Goal: Find specific page/section: Find specific page/section

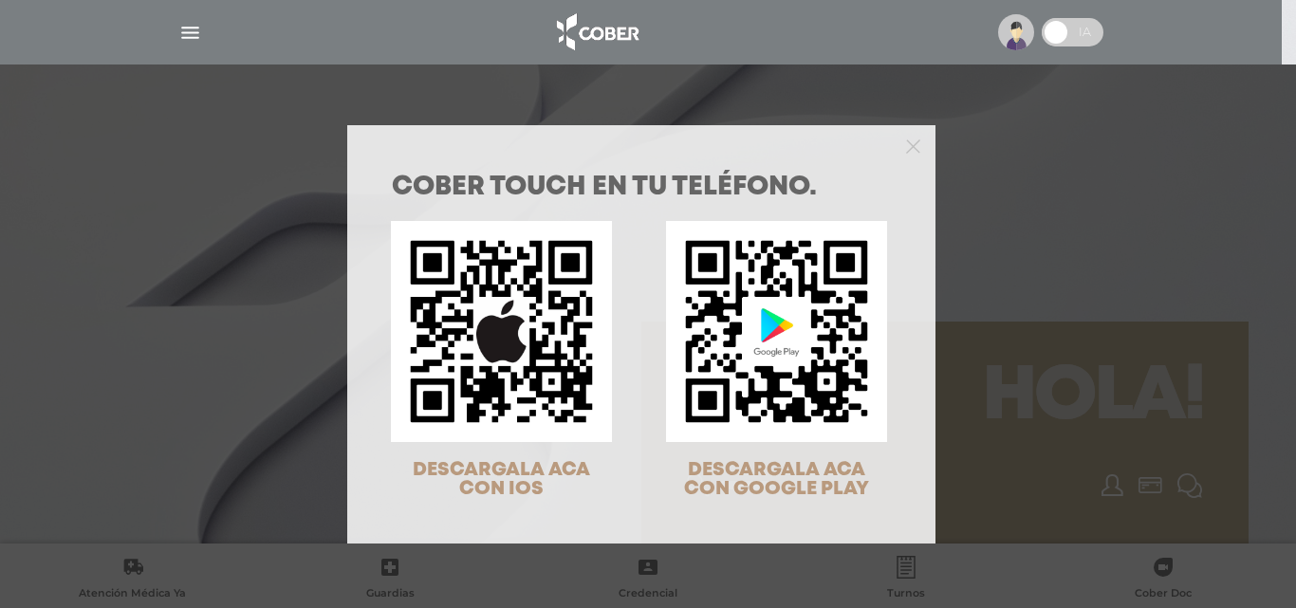
click at [1022, 37] on div "COBER TOUCH en tu teléfono. DESCARGALA ACA CON IOS DESCARGALA ACA CON GOOGLE PL…" at bounding box center [648, 304] width 1296 height 608
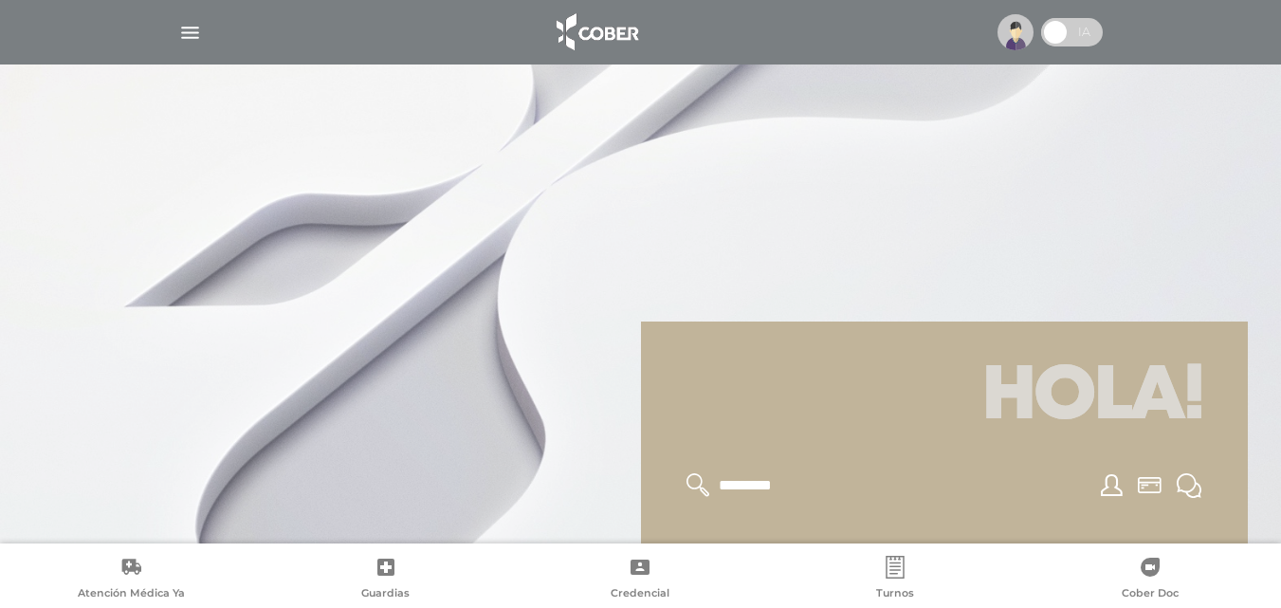
click at [1019, 36] on img at bounding box center [1016, 32] width 36 height 36
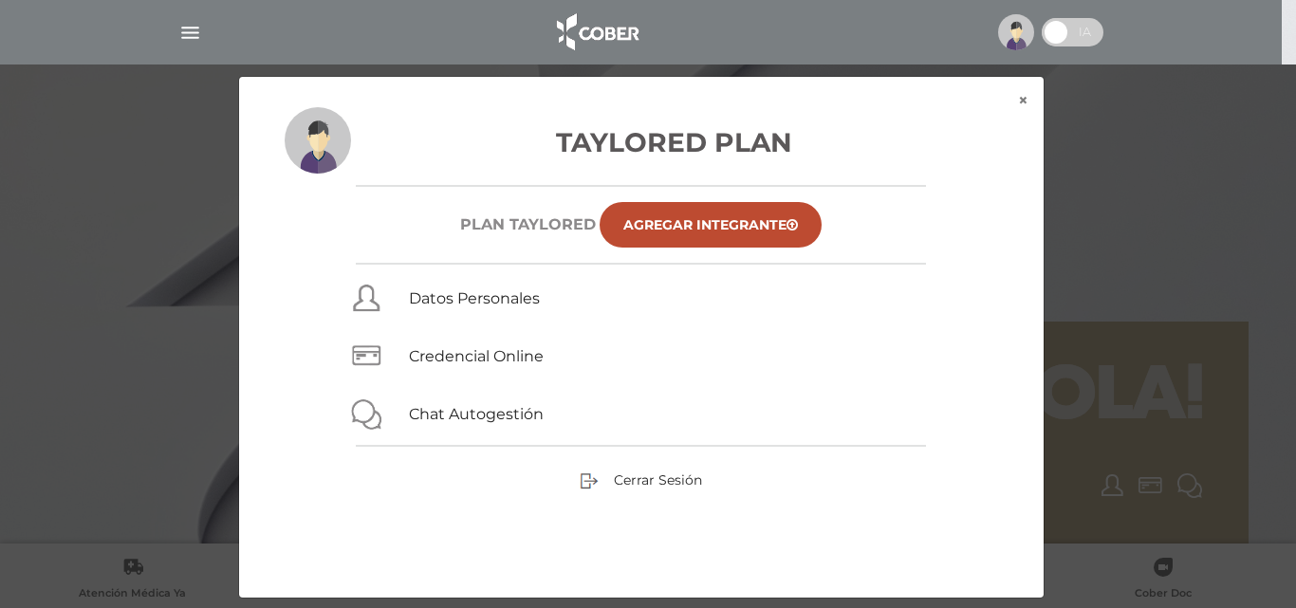
click at [1019, 36] on img at bounding box center [1016, 32] width 36 height 36
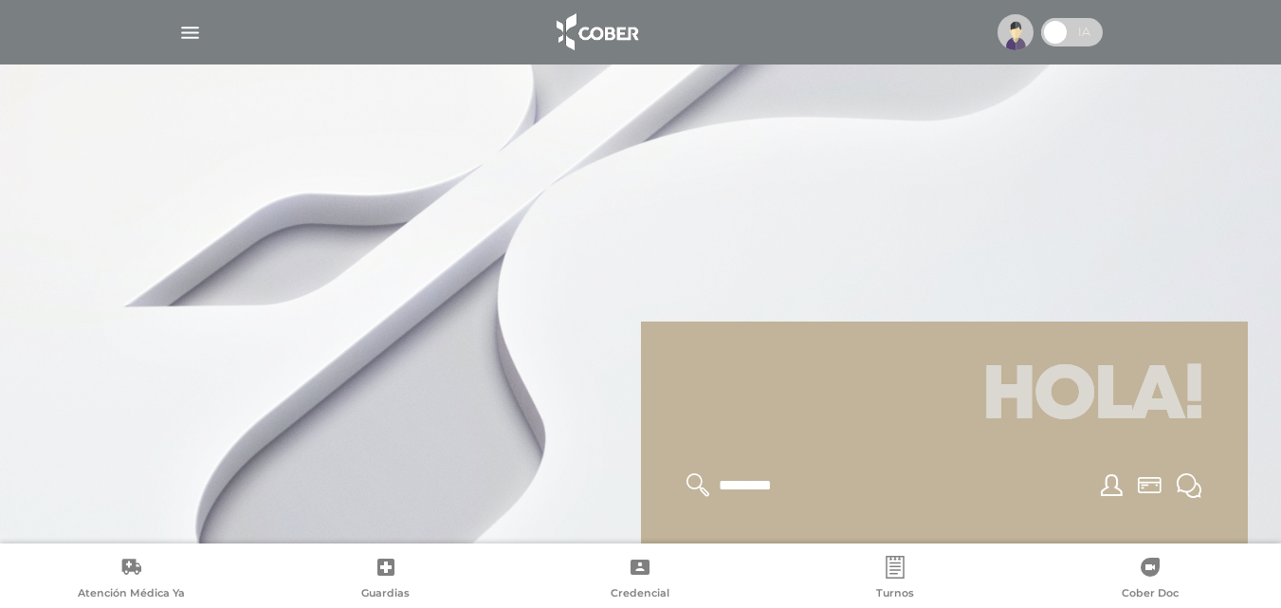
click at [179, 36] on img "button" at bounding box center [190, 33] width 24 height 24
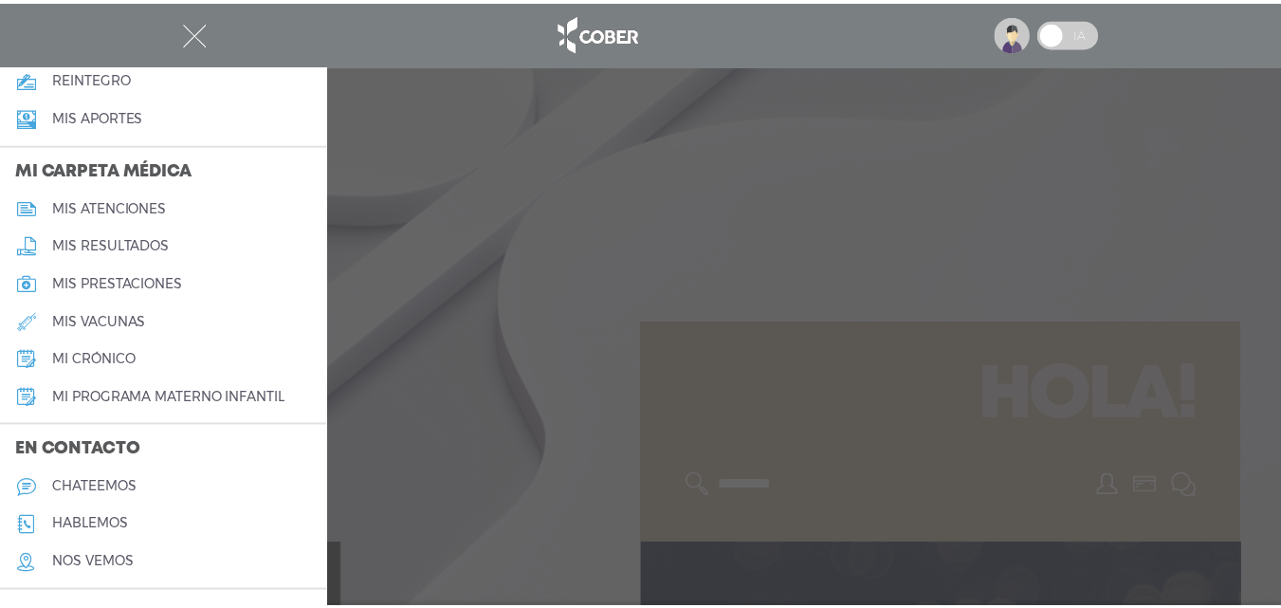
scroll to position [855, 0]
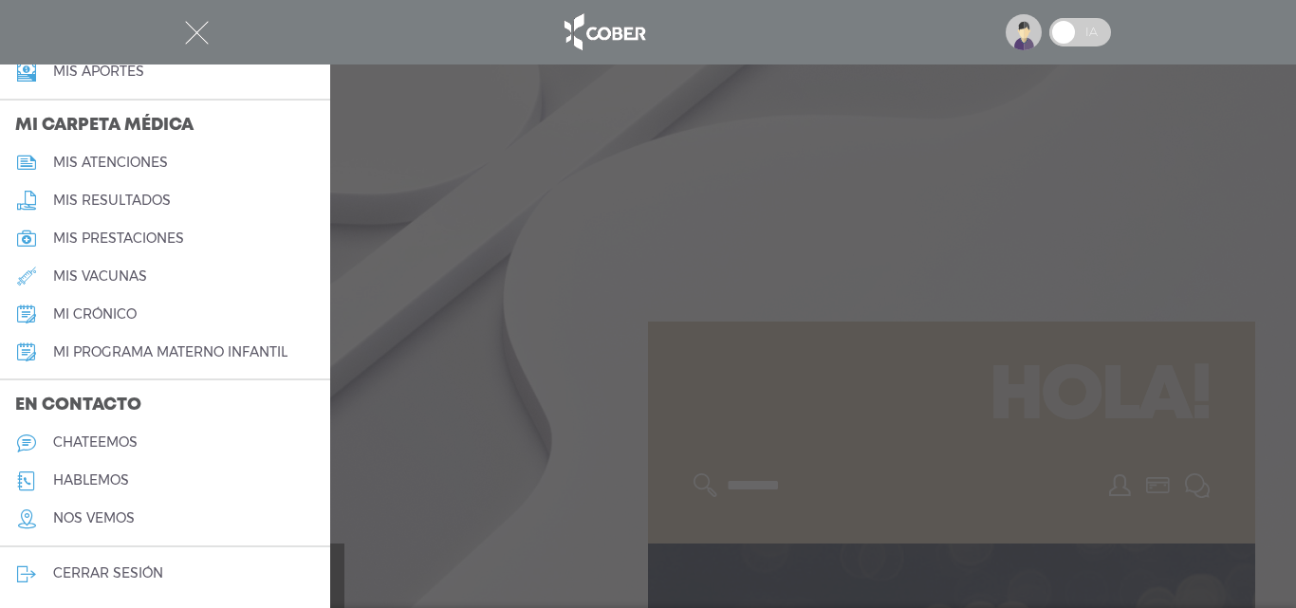
click at [592, 375] on div at bounding box center [648, 304] width 1296 height 608
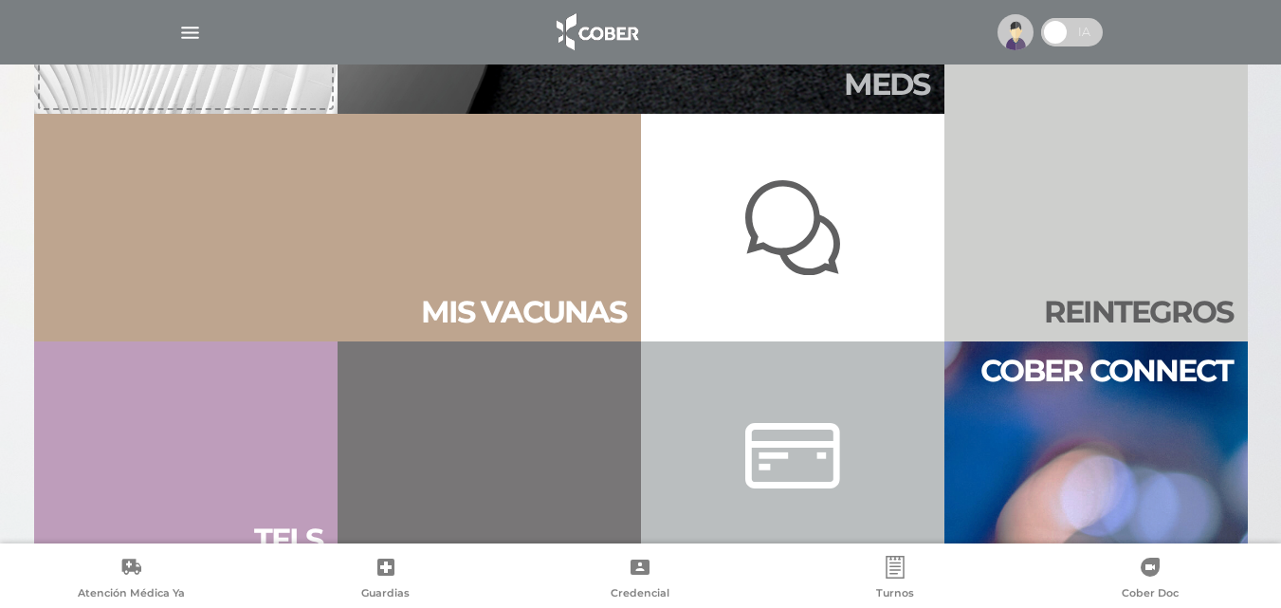
scroll to position [1454, 0]
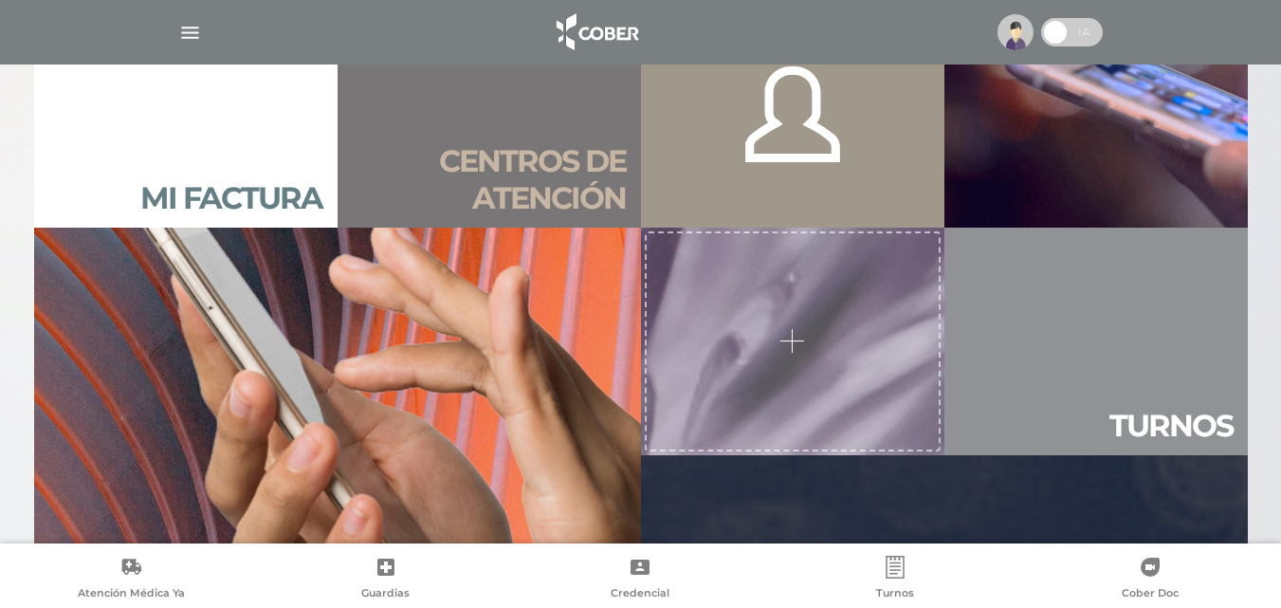
click at [608, 9] on img at bounding box center [596, 32] width 100 height 46
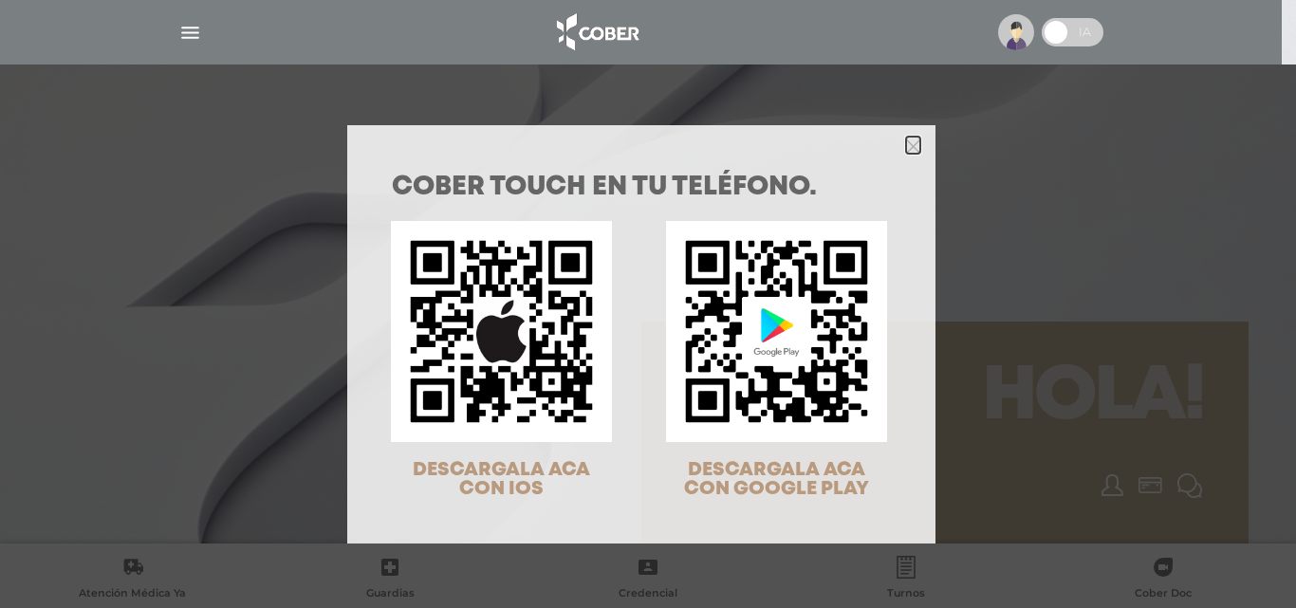
drag, startPoint x: 906, startPoint y: 141, endPoint x: 895, endPoint y: 141, distance: 10.4
click at [906, 141] on icon "Close" at bounding box center [913, 146] width 14 height 14
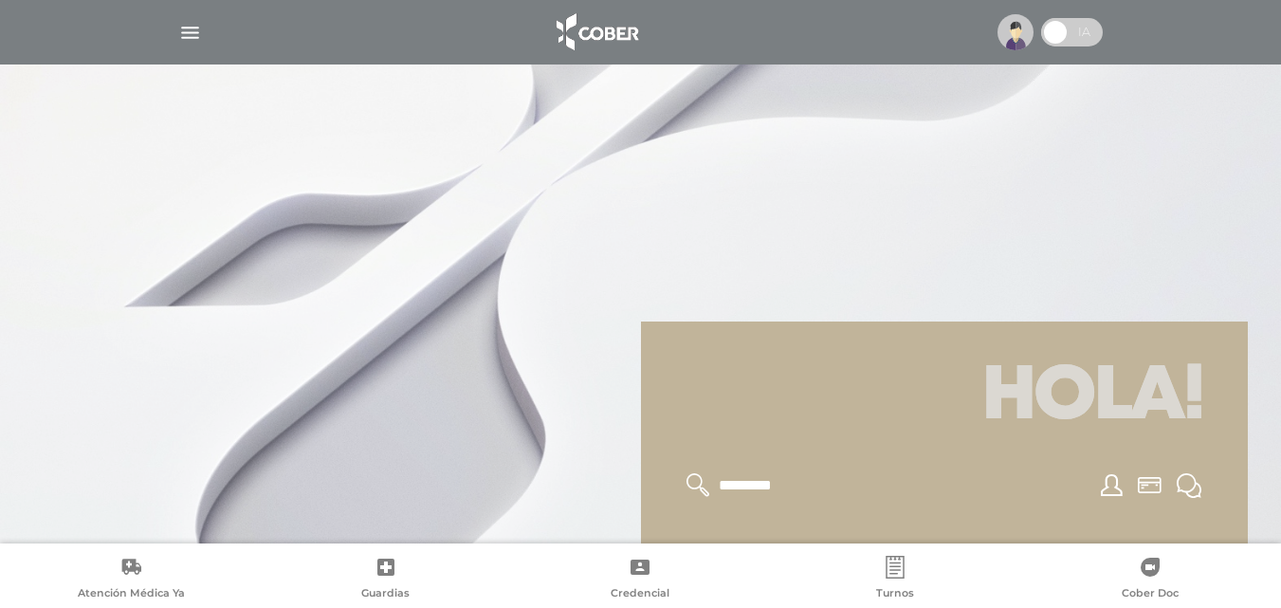
click at [185, 32] on img "button" at bounding box center [190, 33] width 24 height 24
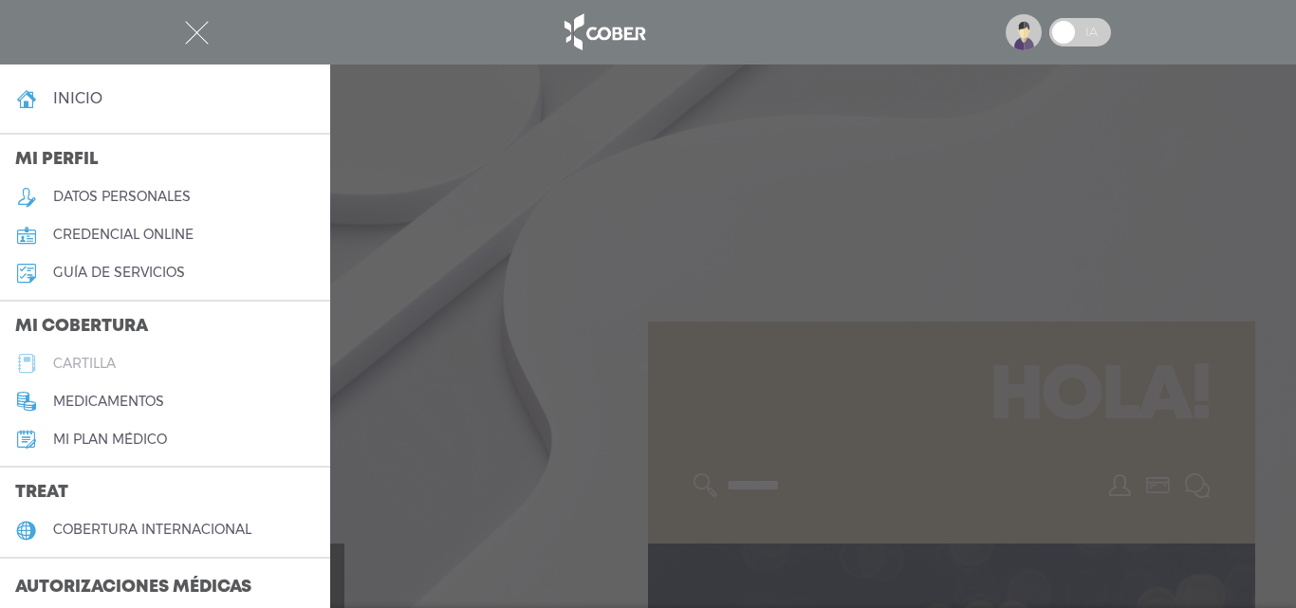
click at [86, 361] on h5 "cartilla" at bounding box center [84, 364] width 63 height 16
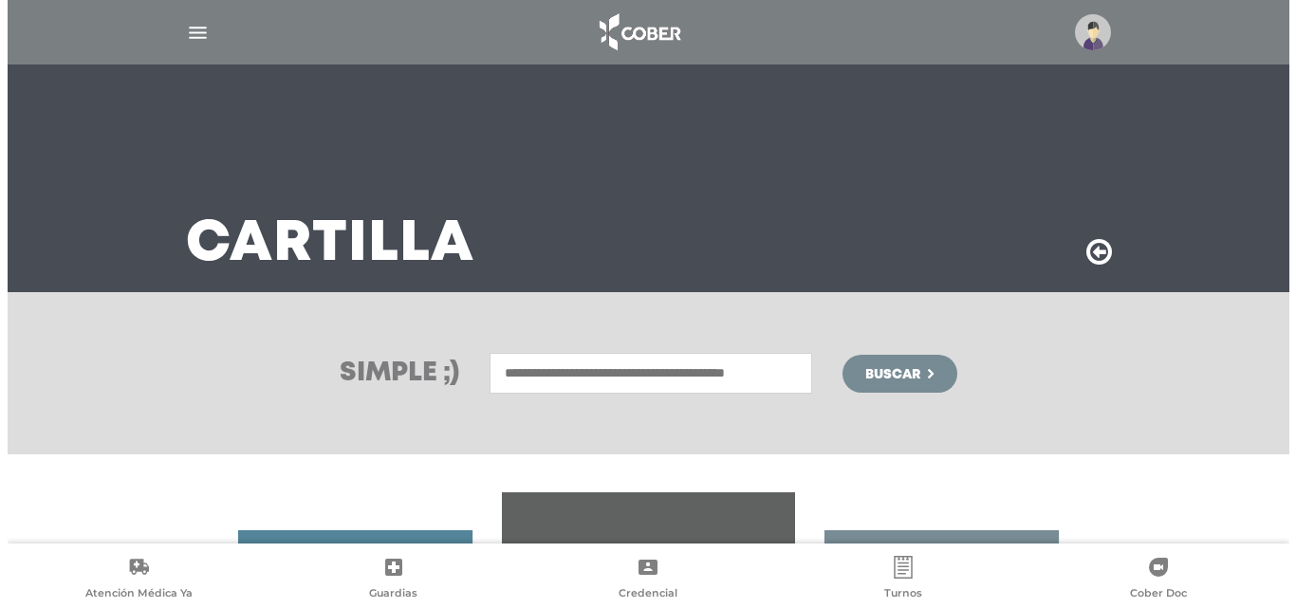
scroll to position [366, 0]
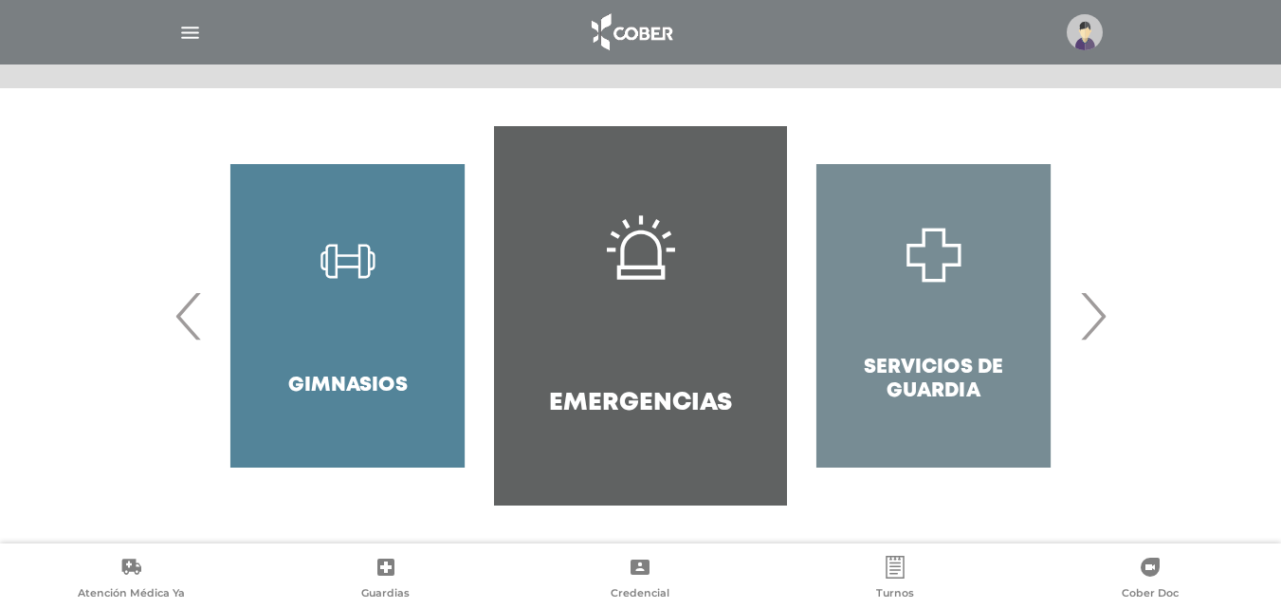
click at [1078, 339] on div "Servicios de Guardia" at bounding box center [933, 315] width 293 height 379
click at [1085, 340] on span "›" at bounding box center [1093, 316] width 37 height 102
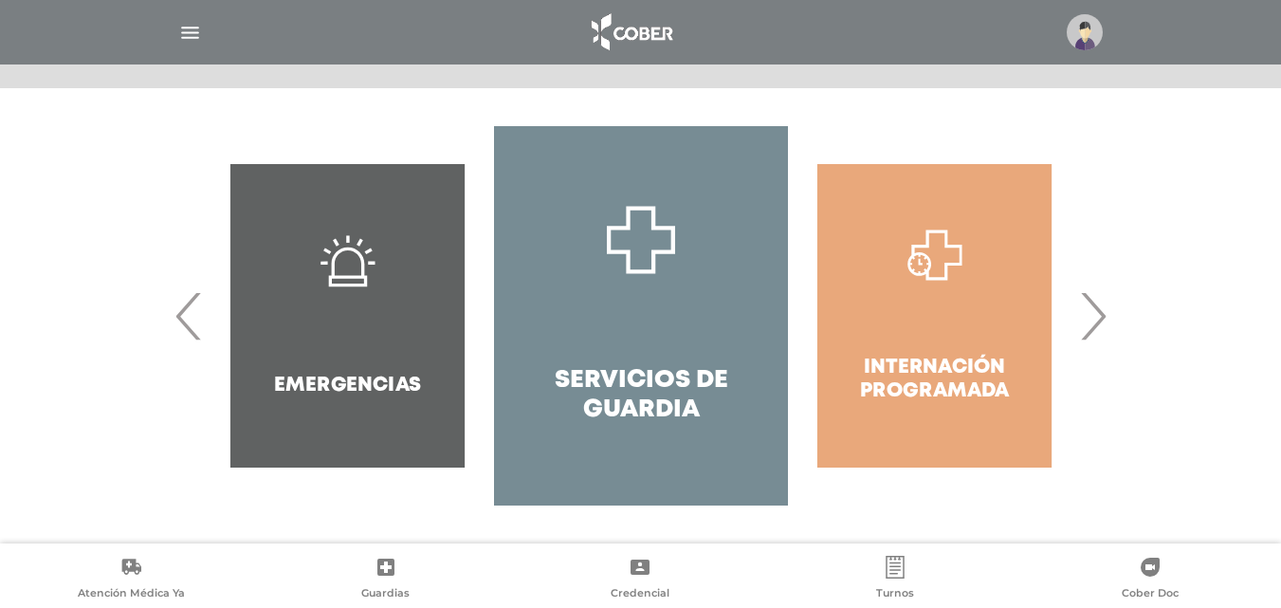
click at [1085, 340] on span "›" at bounding box center [1093, 316] width 37 height 102
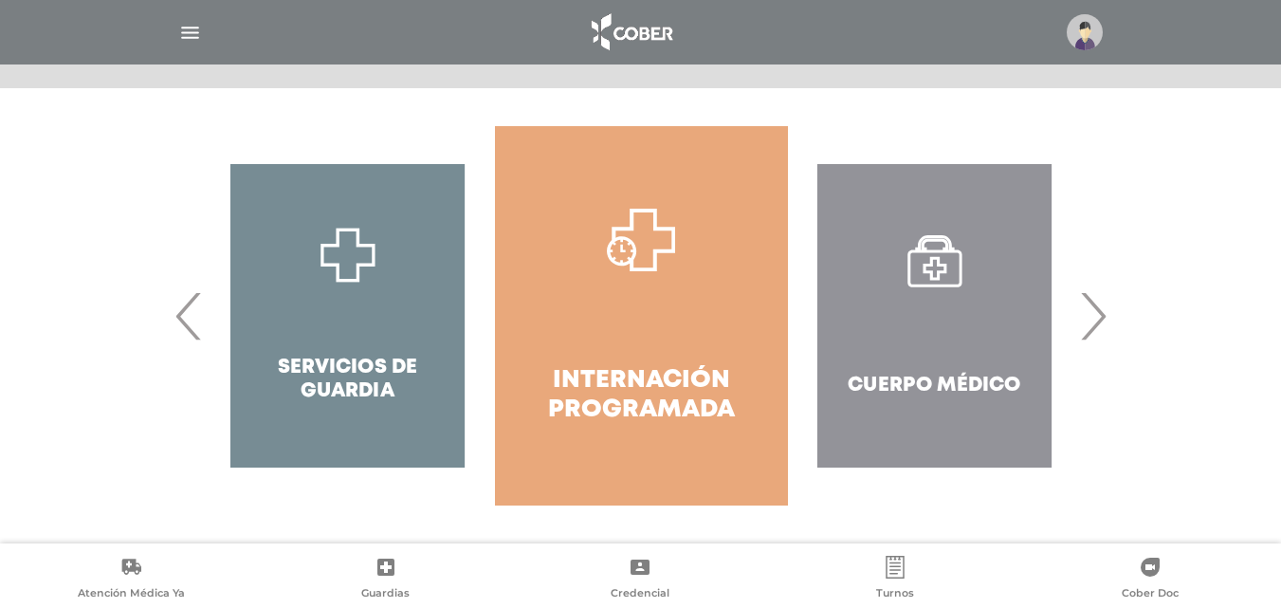
click at [1085, 340] on span "›" at bounding box center [1093, 316] width 37 height 102
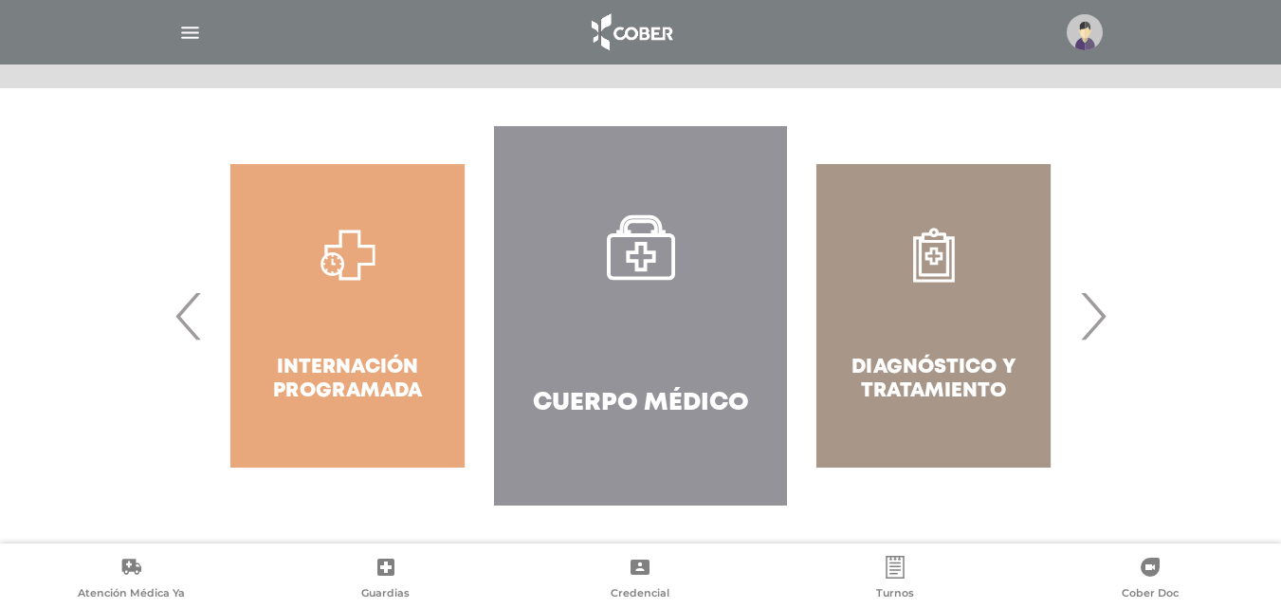
click at [1085, 340] on span "›" at bounding box center [1093, 316] width 37 height 102
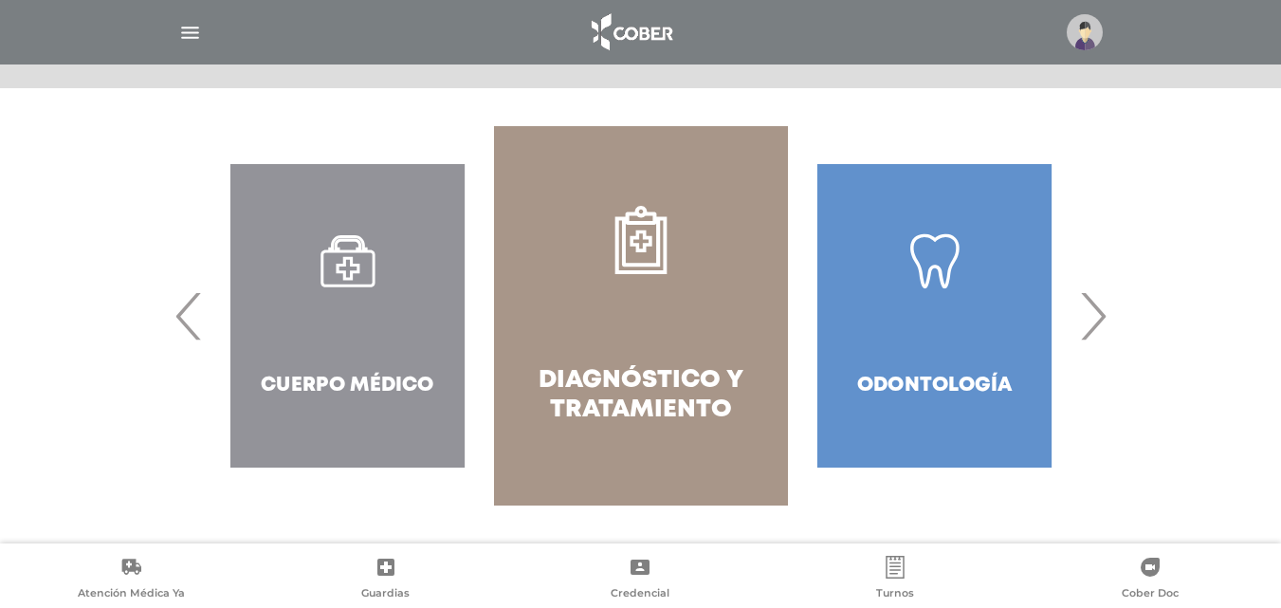
click at [1085, 340] on span "›" at bounding box center [1093, 316] width 37 height 102
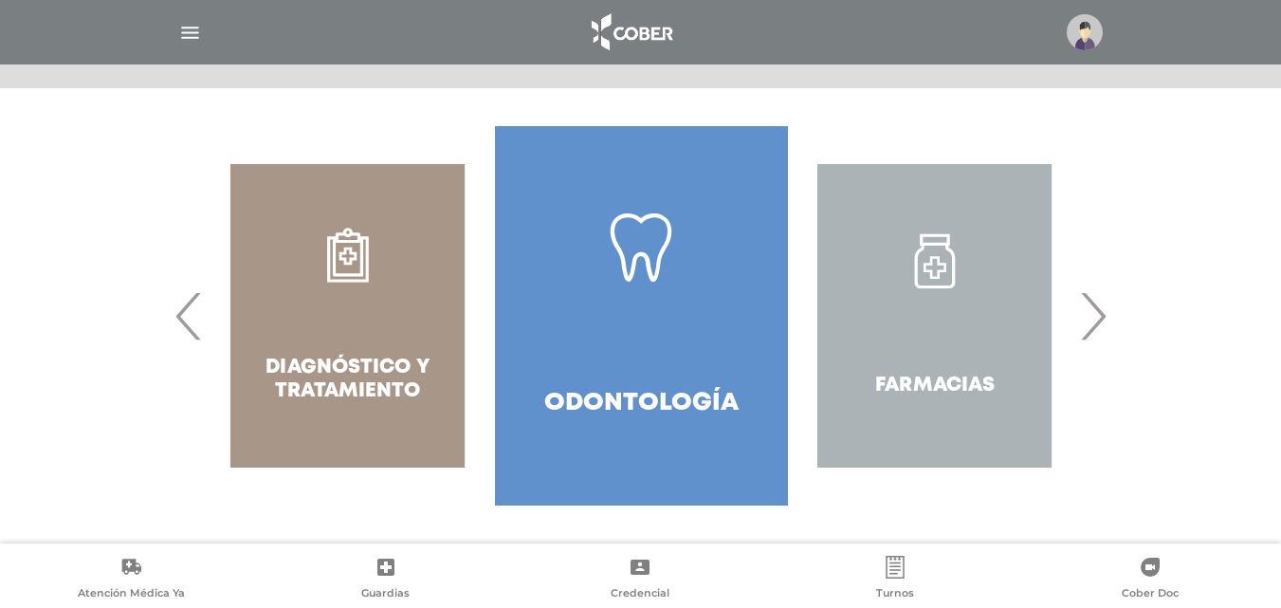
click at [189, 312] on span "‹" at bounding box center [189, 316] width 37 height 102
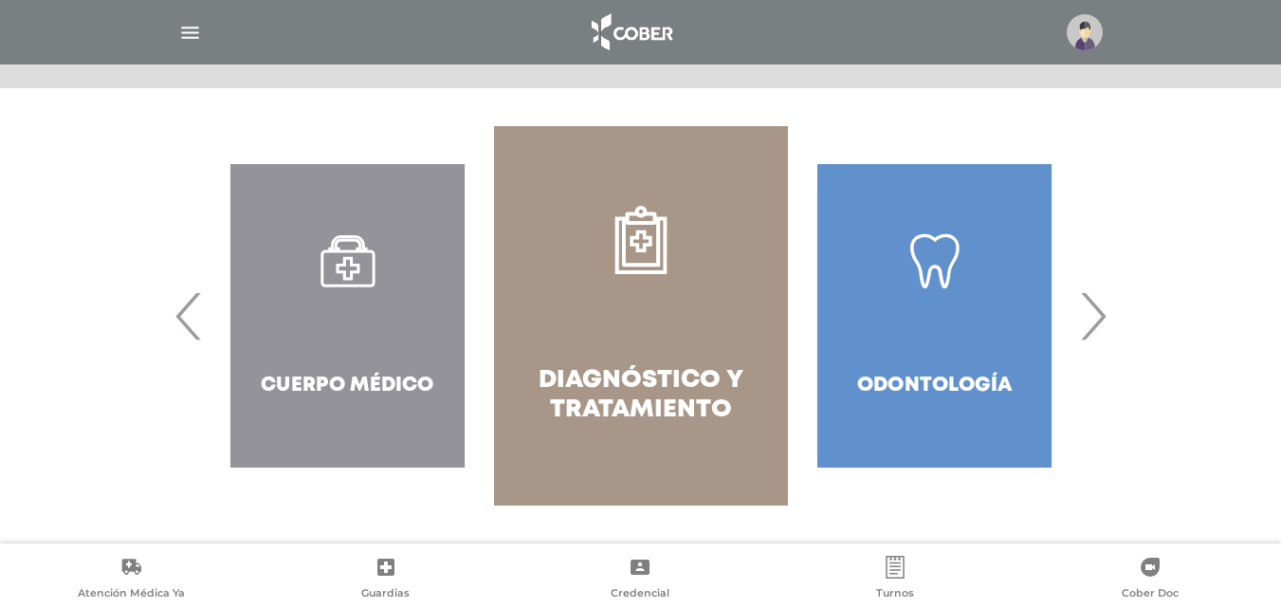
click at [1086, 26] on img at bounding box center [1085, 32] width 36 height 36
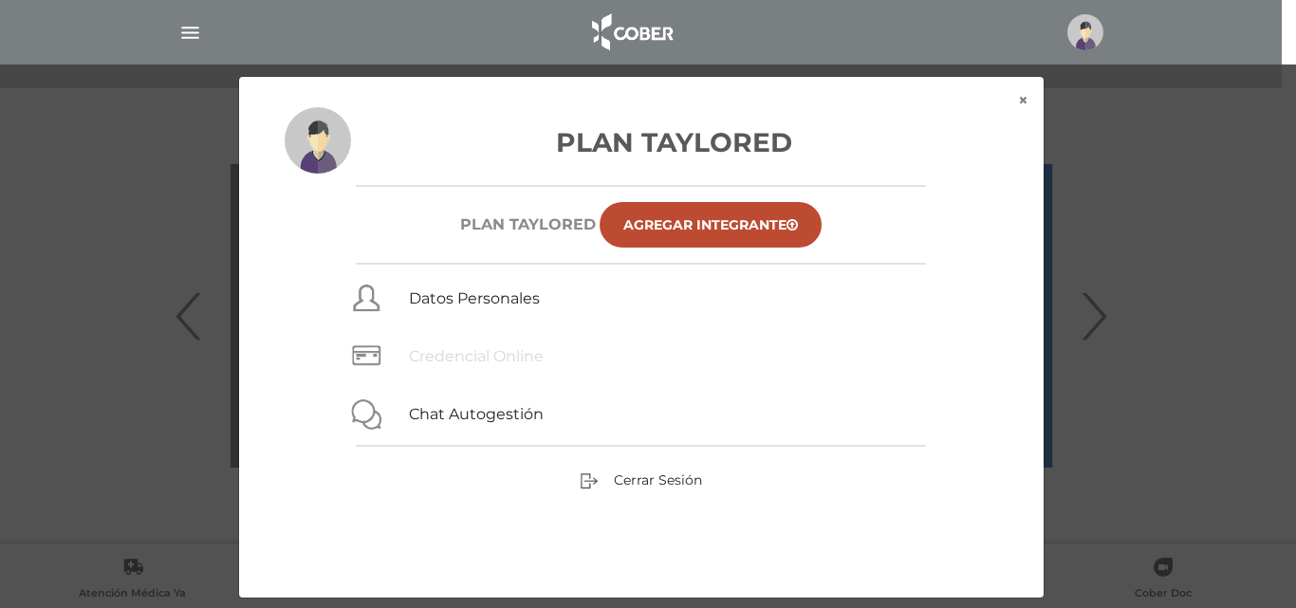
click at [450, 353] on link "Credencial Online" at bounding box center [476, 356] width 135 height 18
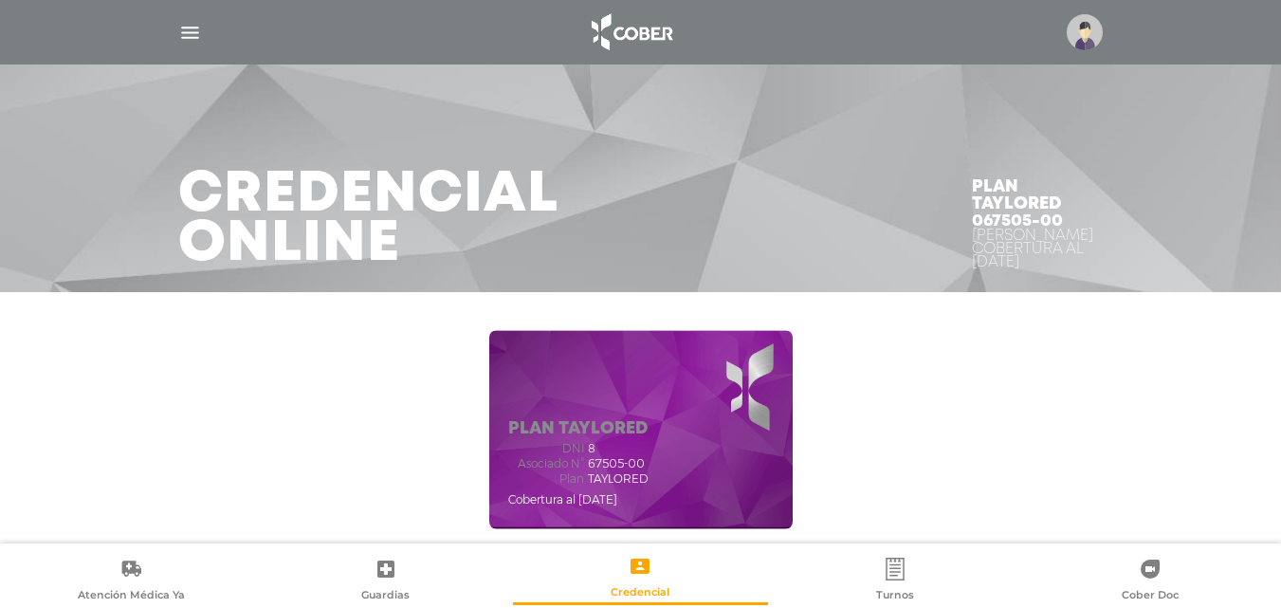
click at [636, 43] on img at bounding box center [631, 32] width 100 height 46
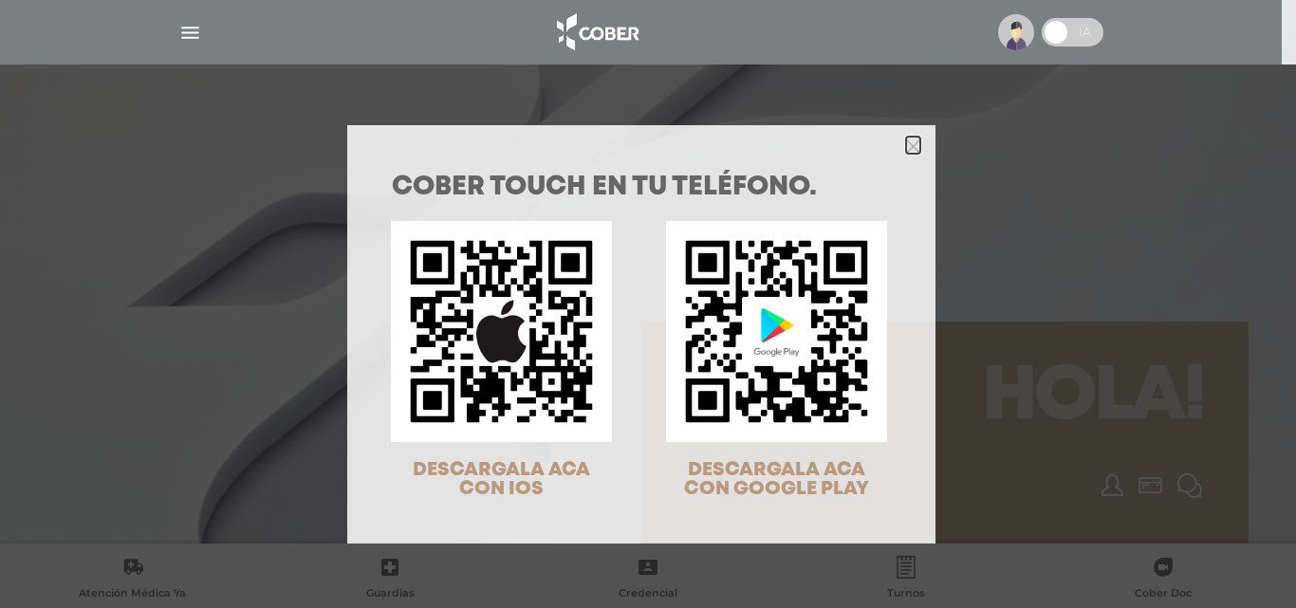
click at [906, 148] on icon "Close" at bounding box center [913, 146] width 14 height 14
